Goal: Information Seeking & Learning: Learn about a topic

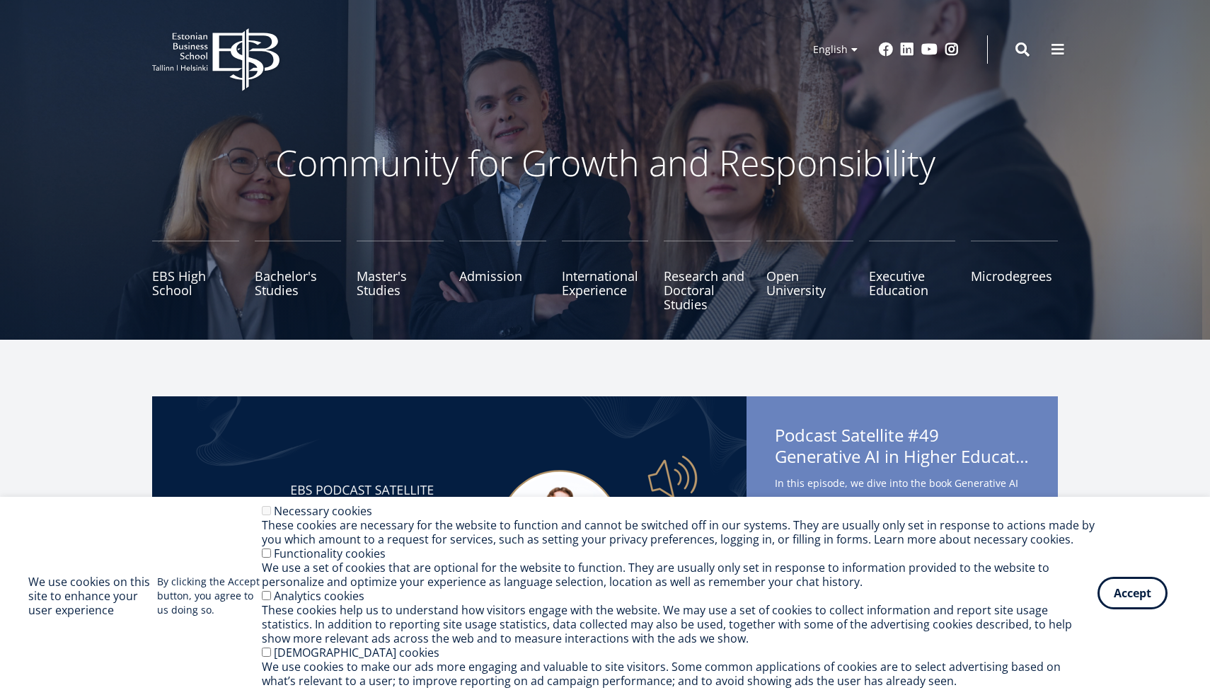
click at [1108, 598] on button "Accept" at bounding box center [1132, 592] width 70 height 33
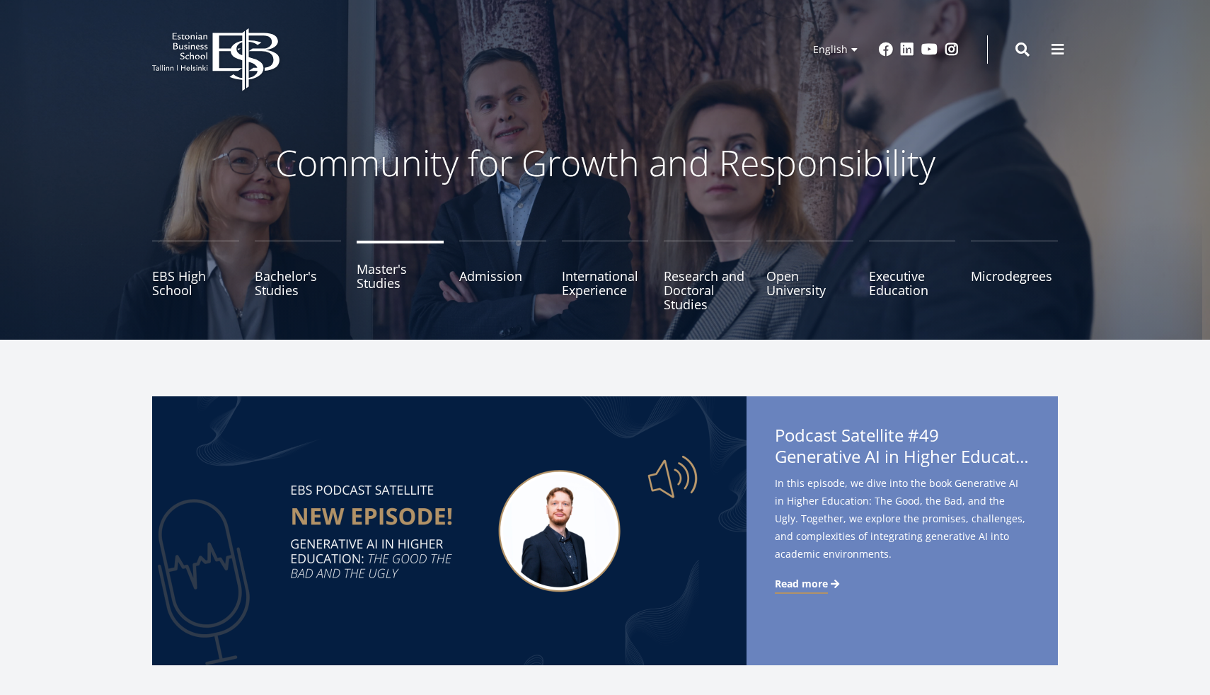
click at [391, 274] on link "Master's Studies" at bounding box center [399, 275] width 87 height 71
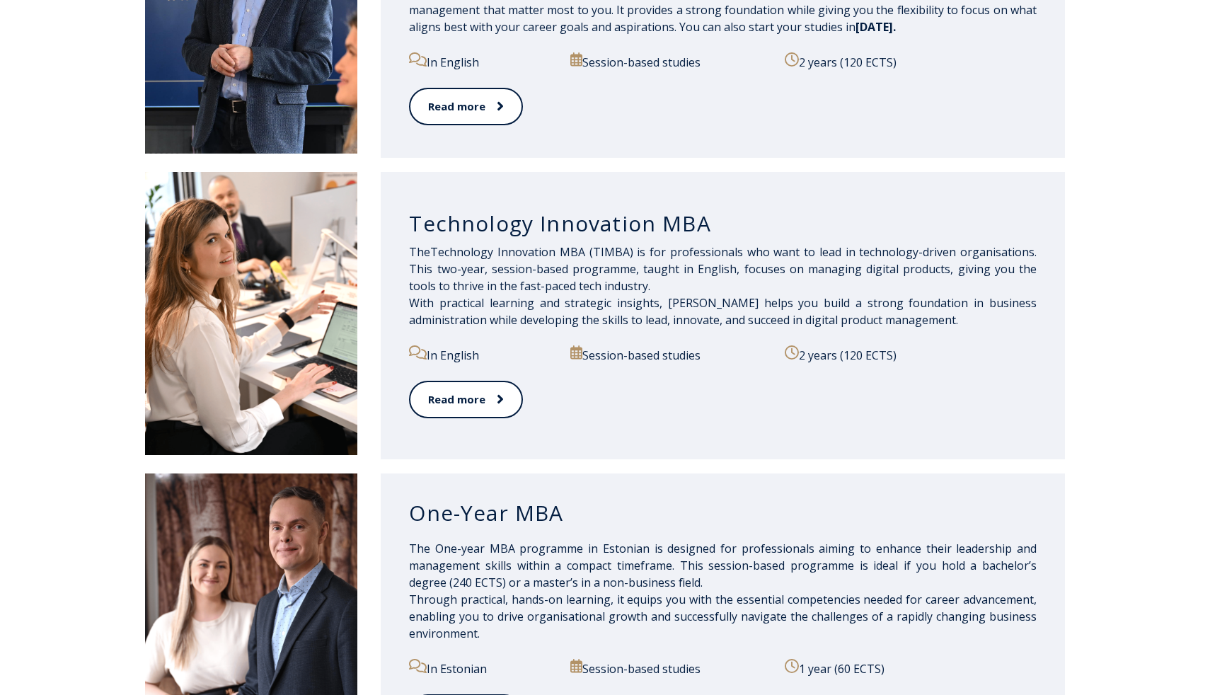
scroll to position [899, 0]
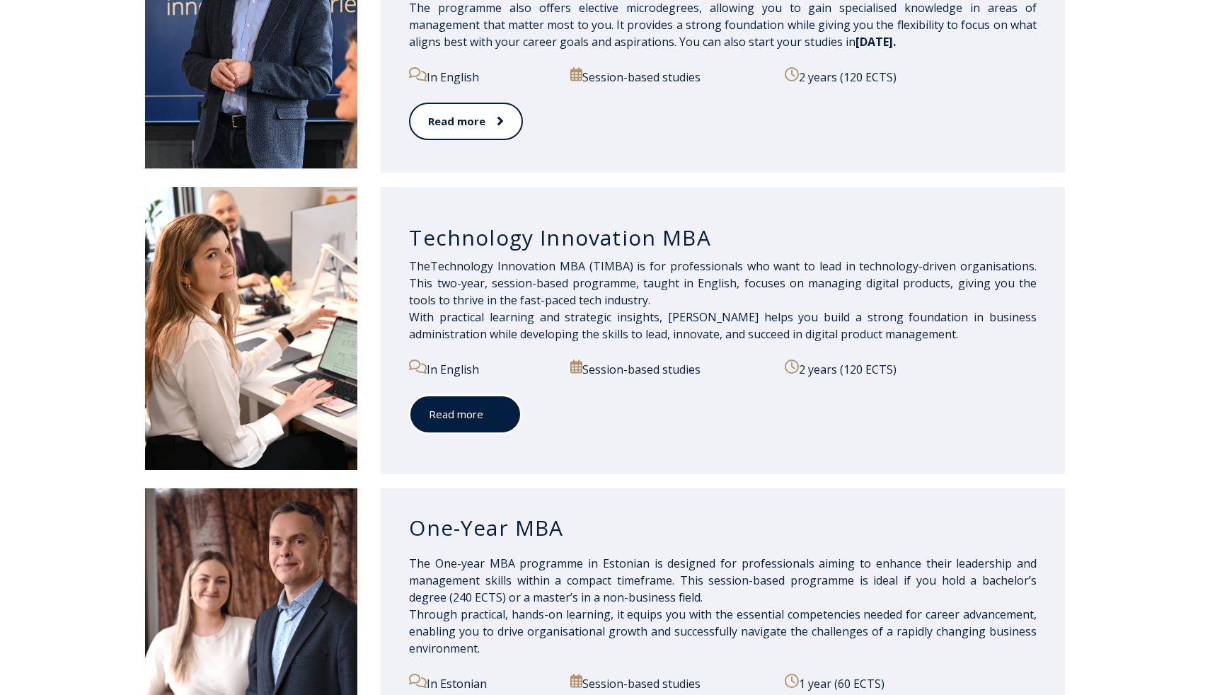
click at [487, 429] on link "Read more" at bounding box center [465, 414] width 112 height 39
click at [478, 406] on link "Read more" at bounding box center [465, 414] width 112 height 39
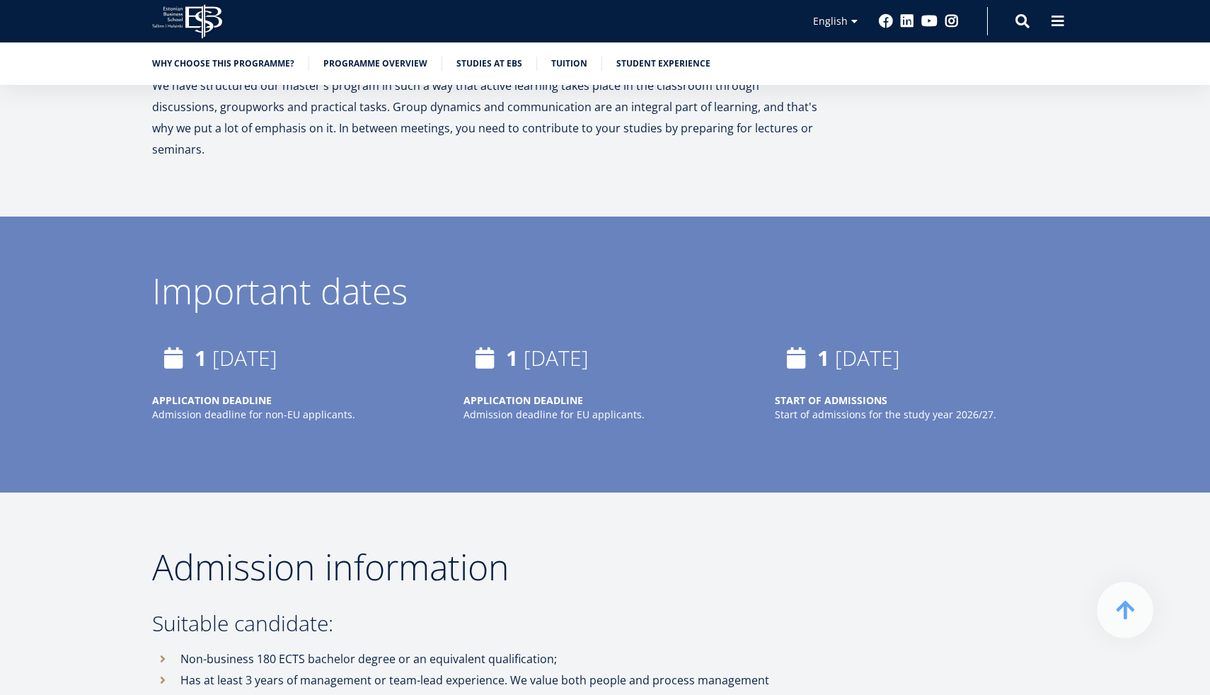
scroll to position [2568, 0]
